Goal: Transaction & Acquisition: Subscribe to service/newsletter

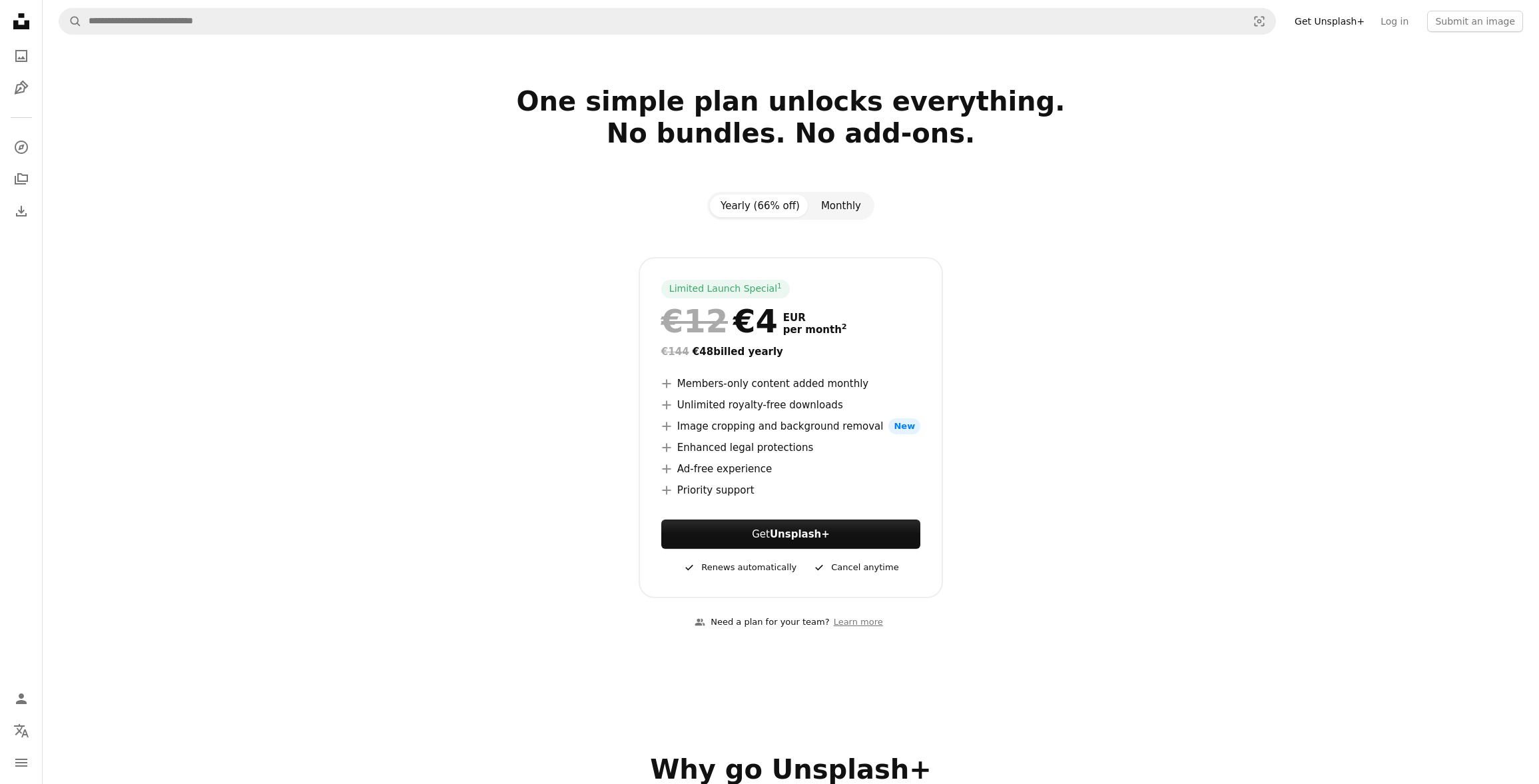
click at [827, 208] on button "Monthly" at bounding box center [841, 205] width 61 height 22
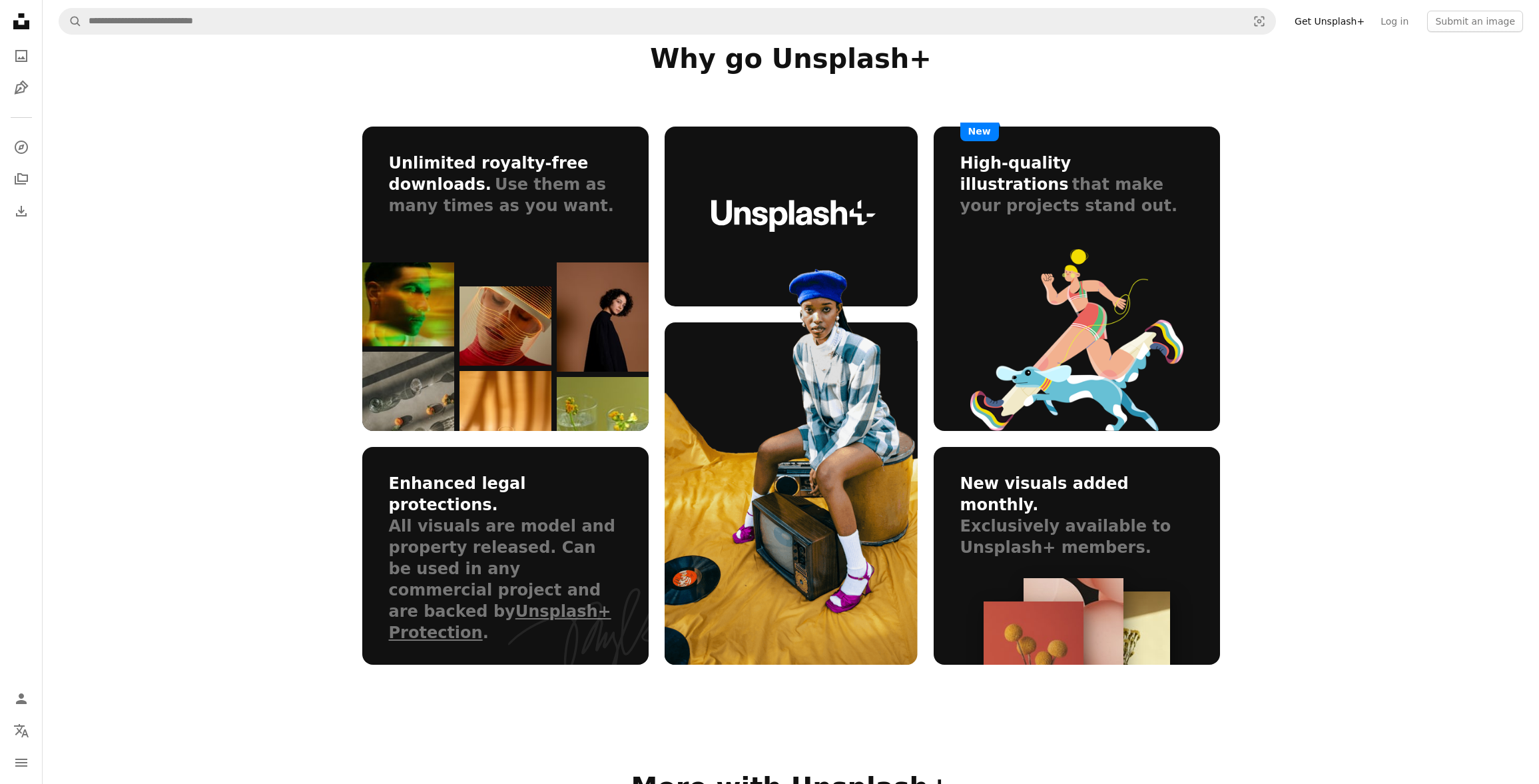
scroll to position [673, 0]
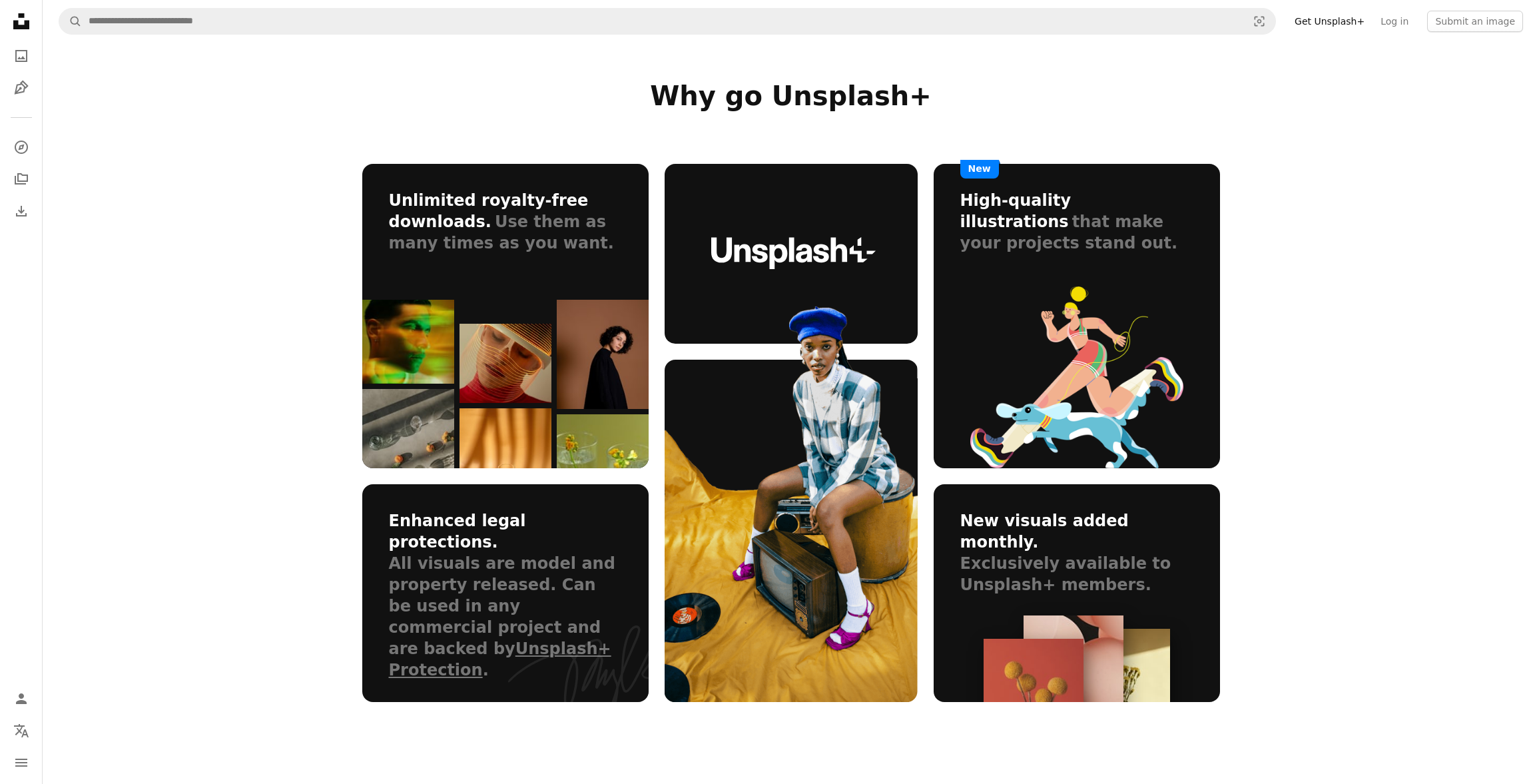
click at [1340, 21] on link "Get Unsplash+" at bounding box center [1330, 21] width 86 height 21
click at [1332, 23] on link "Get Unsplash+" at bounding box center [1330, 21] width 86 height 21
click at [1364, 19] on link "Get Unsplash+" at bounding box center [1330, 21] width 86 height 21
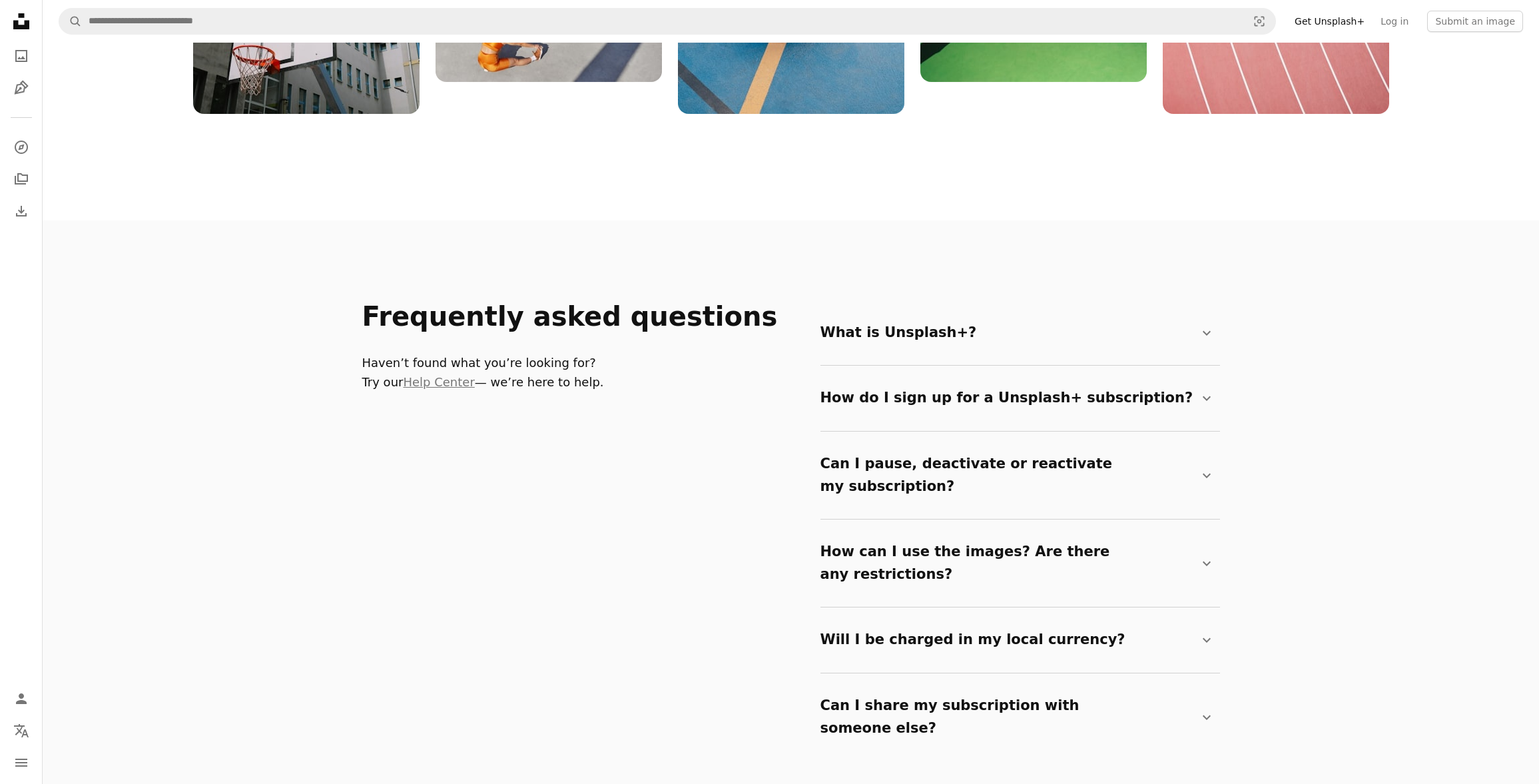
scroll to position [1985, 0]
click at [964, 401] on summary "How do I sign up for a Unsplash+ subscription? Chevron down" at bounding box center [1017, 399] width 395 height 44
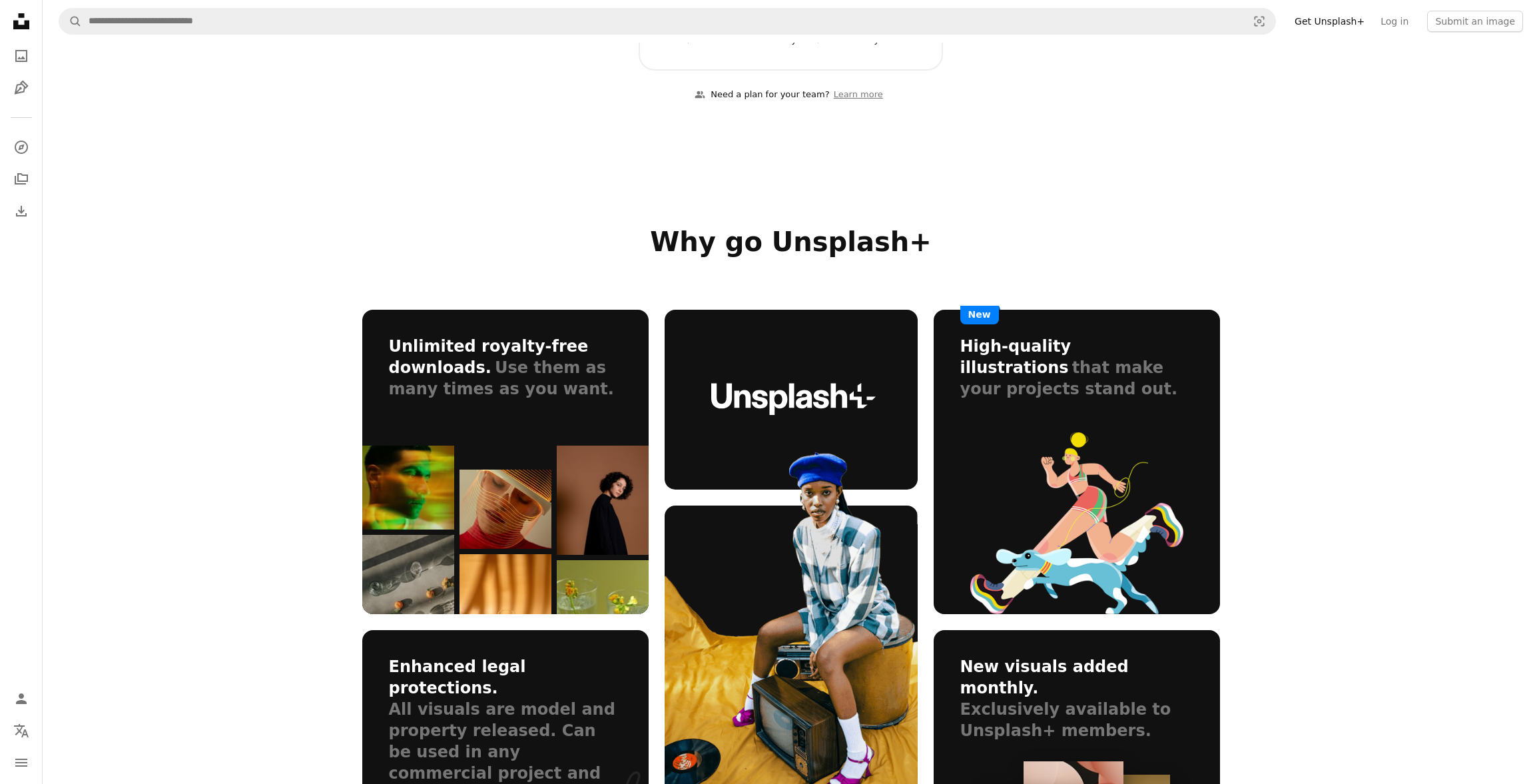
scroll to position [489, 0]
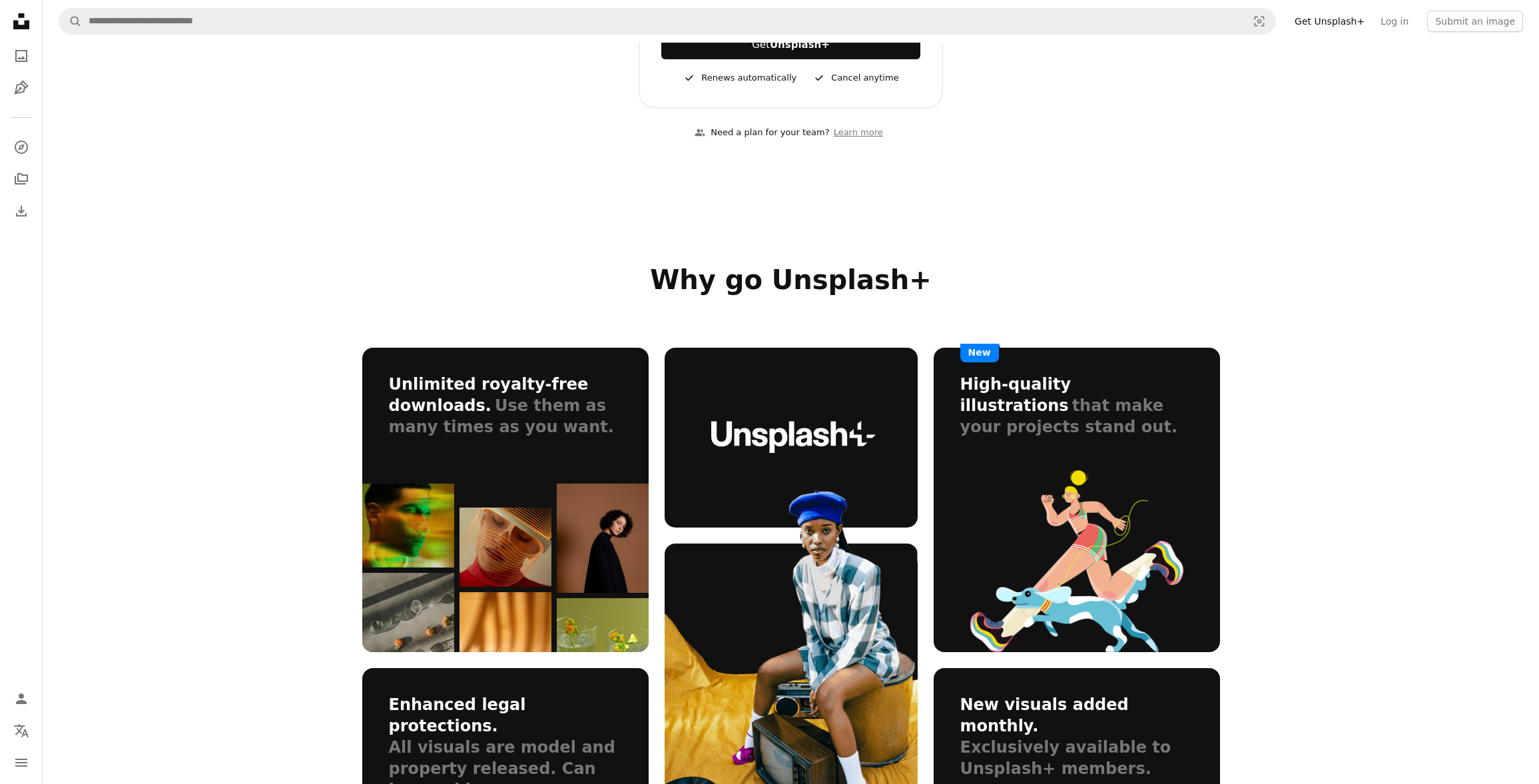
click at [1351, 25] on link "Get Unsplash+" at bounding box center [1330, 21] width 86 height 21
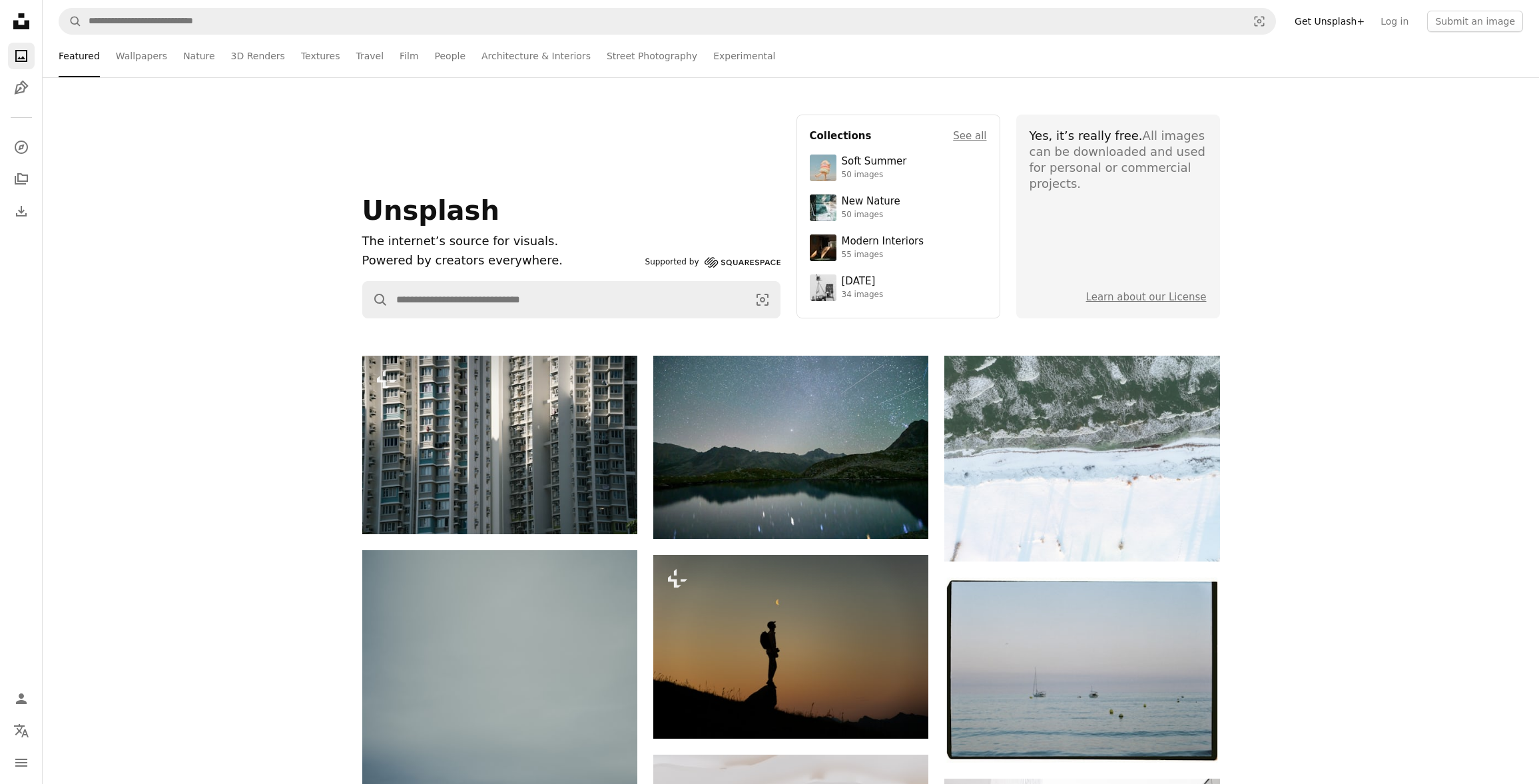
click at [1330, 21] on link "Get Unsplash+" at bounding box center [1330, 21] width 86 height 21
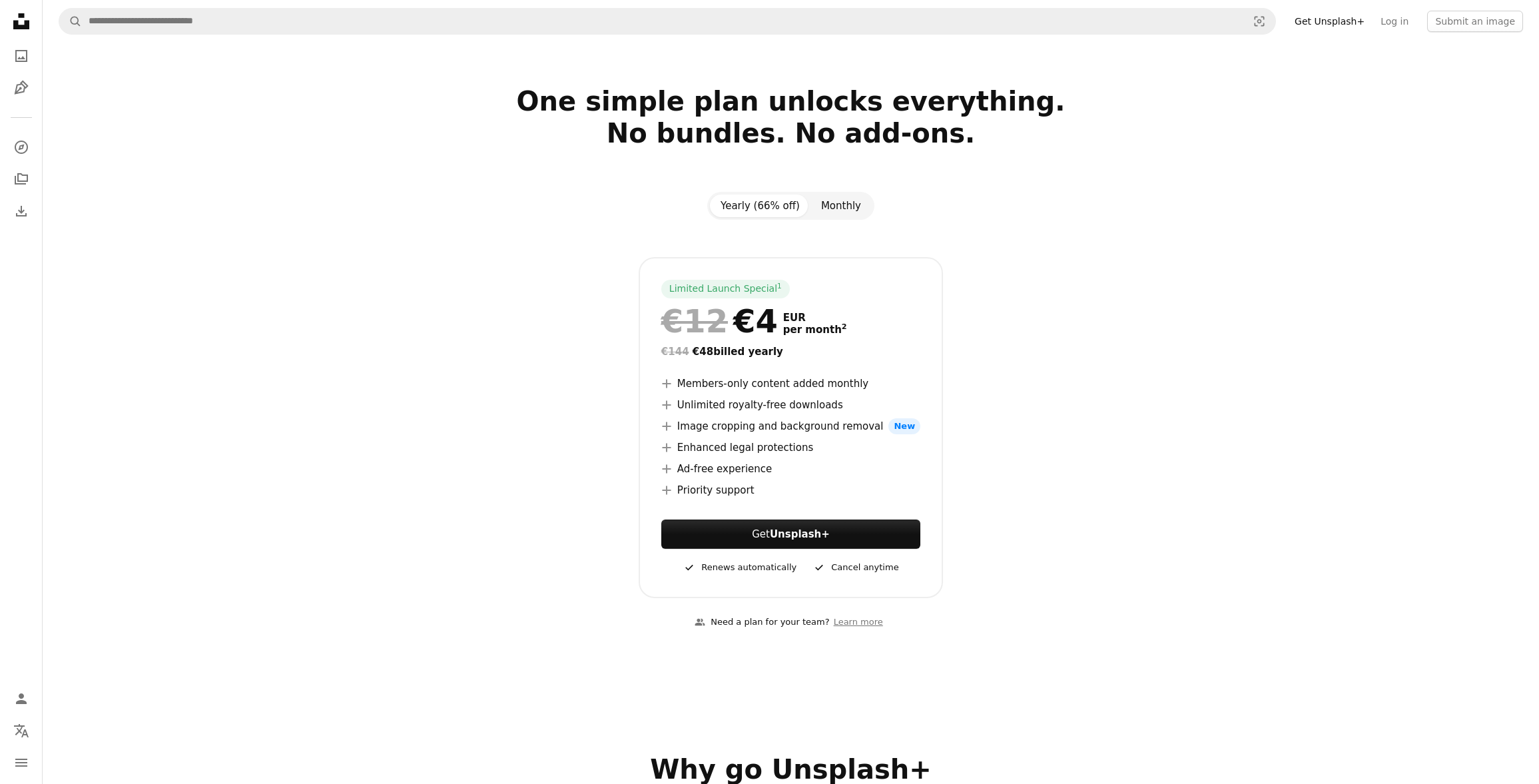
click at [821, 200] on button "Monthly" at bounding box center [841, 205] width 61 height 22
